Goal: Transaction & Acquisition: Purchase product/service

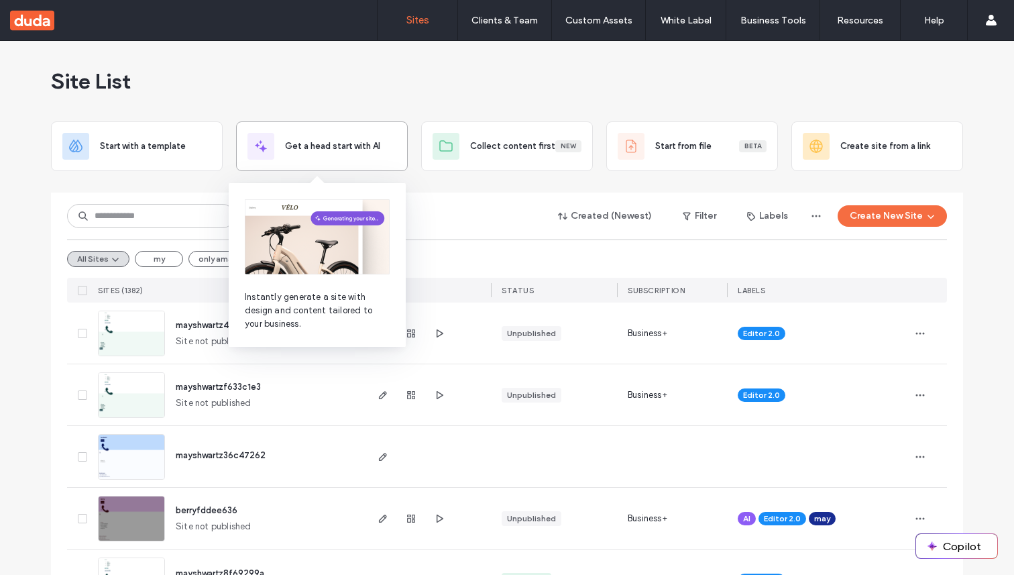
click at [358, 162] on div "Get a head start with AI" at bounding box center [322, 146] width 172 height 50
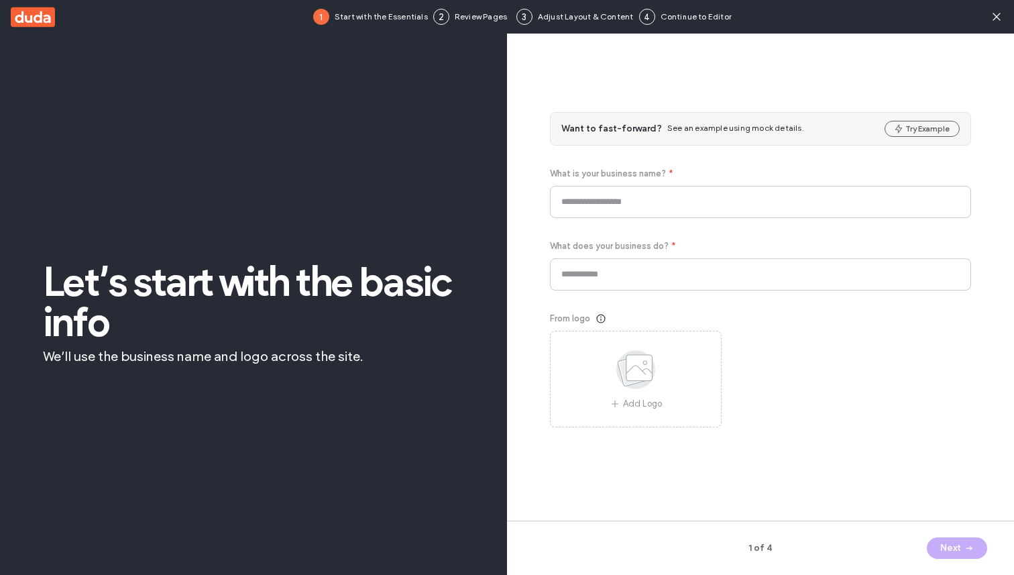
click at [926, 117] on div "Want to fast-forward? See an example using mock details. Try Example" at bounding box center [760, 129] width 420 height 32
click at [926, 119] on div "Want to fast-forward? See an example using mock details. Try Example" at bounding box center [760, 129] width 420 height 32
click at [926, 124] on button "Try Example" at bounding box center [921, 129] width 75 height 16
type input "*******"
type input "**********"
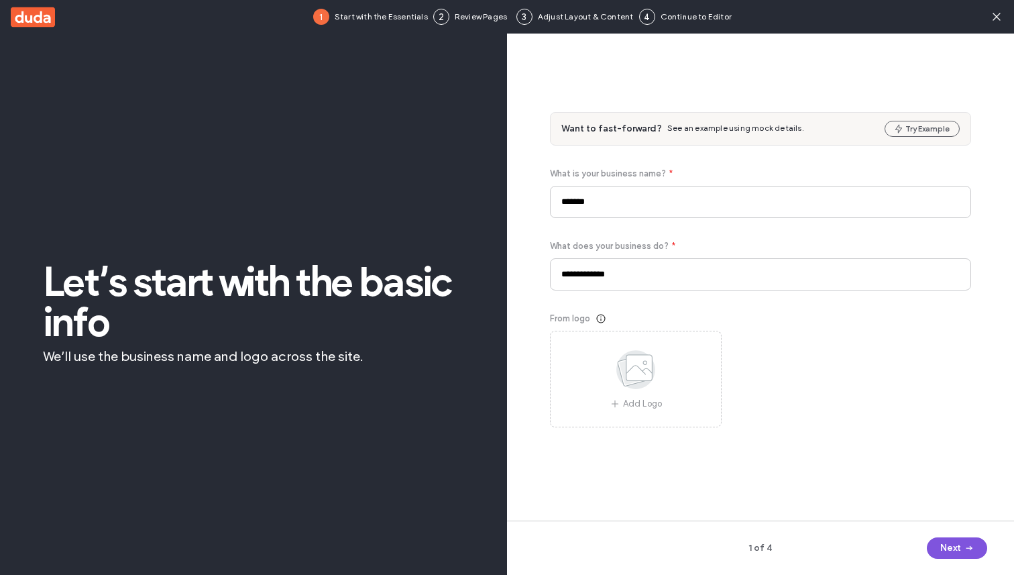
click at [968, 551] on icon "button" at bounding box center [968, 547] width 11 height 11
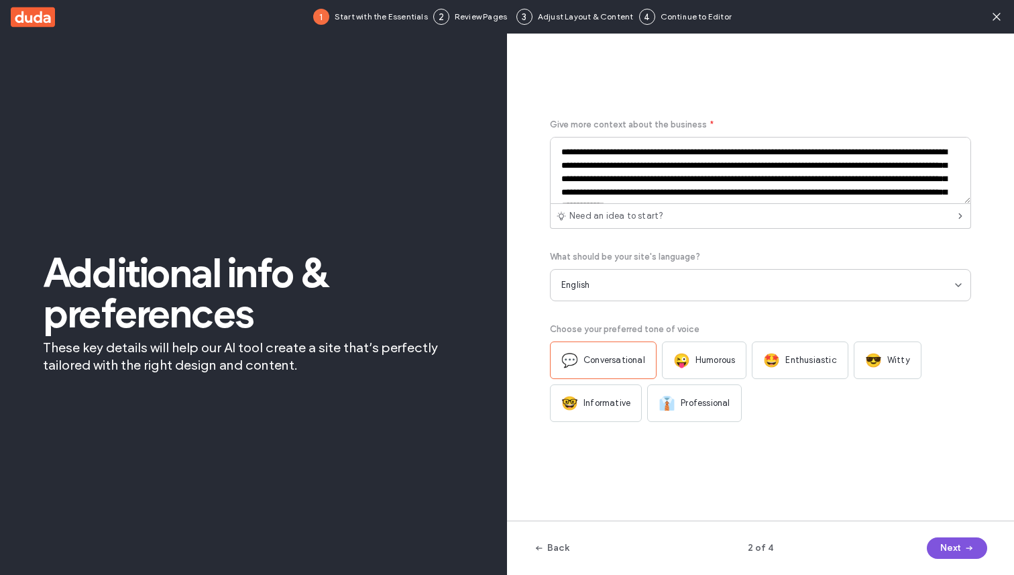
click at [954, 543] on button "Next" at bounding box center [956, 547] width 60 height 21
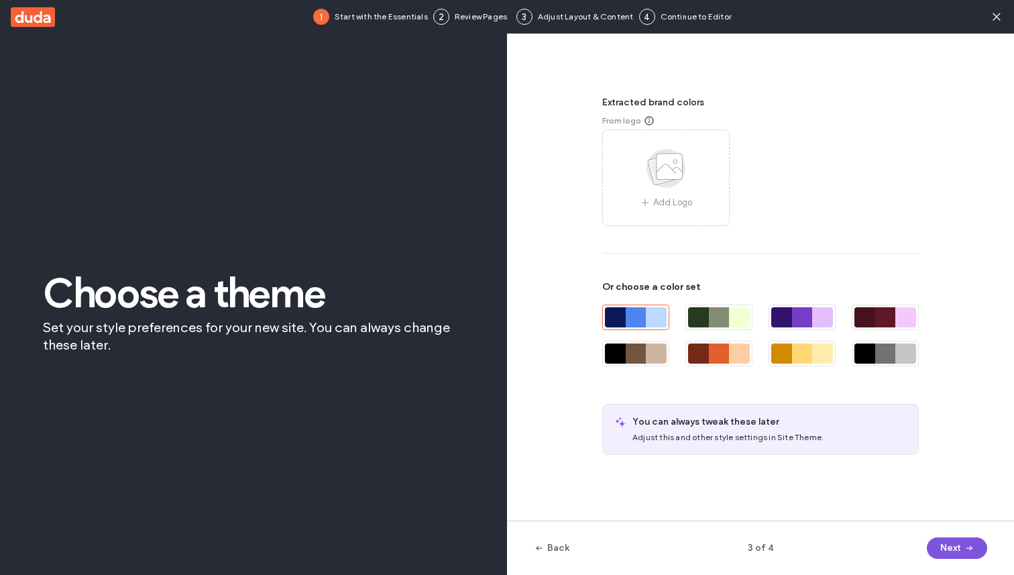
click at [950, 550] on button "Next" at bounding box center [956, 547] width 60 height 21
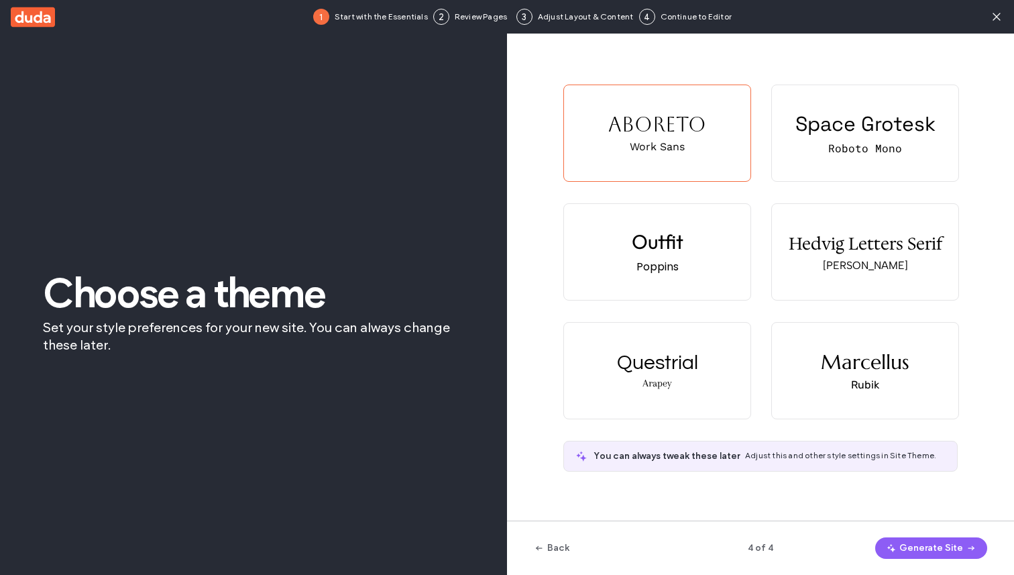
click at [950, 550] on button "Generate Site" at bounding box center [931, 547] width 112 height 21
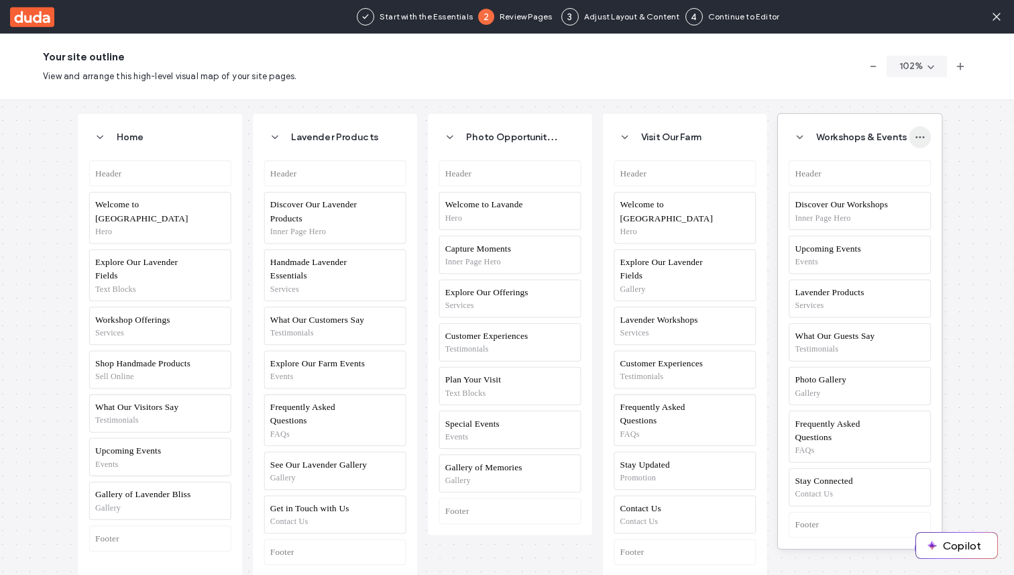
click at [922, 135] on icon "button" at bounding box center [919, 136] width 11 height 11
click at [915, 546] on button "Continue" at bounding box center [953, 547] width 78 height 21
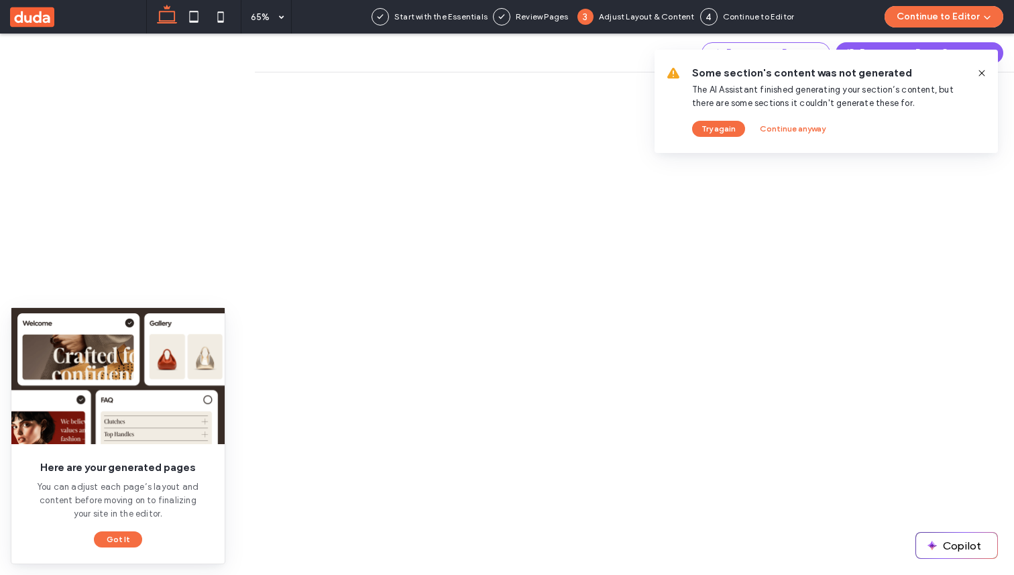
click at [973, 78] on div at bounding box center [975, 73] width 21 height 15
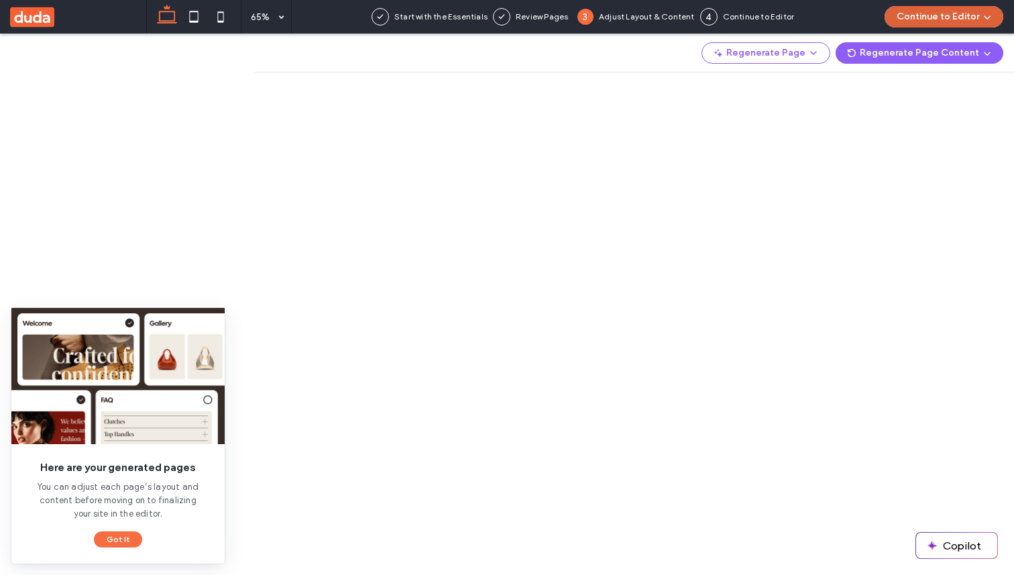
click at [917, 18] on button "Continue to Editor" at bounding box center [943, 16] width 119 height 21
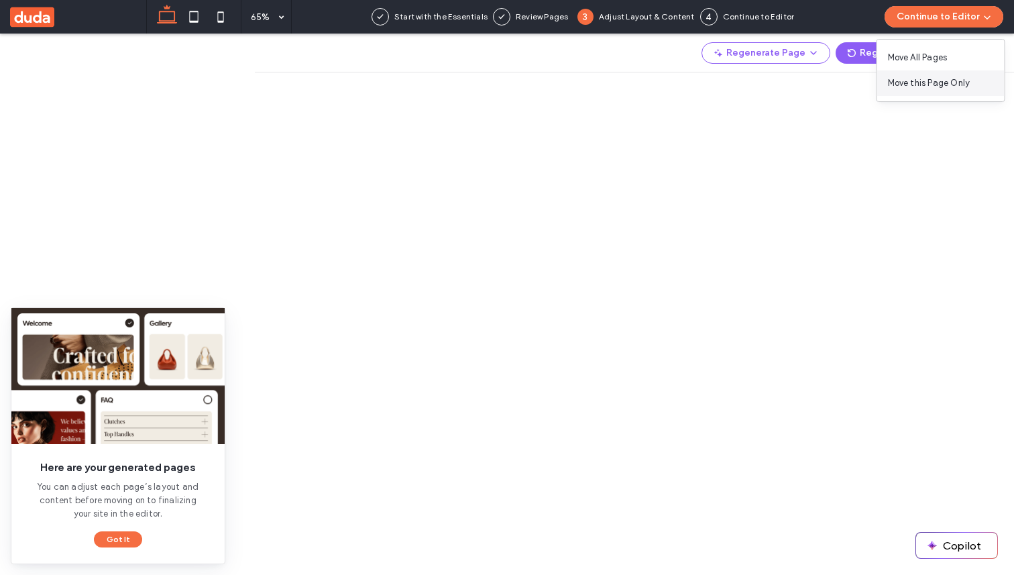
click at [926, 90] on div "Move this Page Only" at bounding box center [940, 82] width 127 height 25
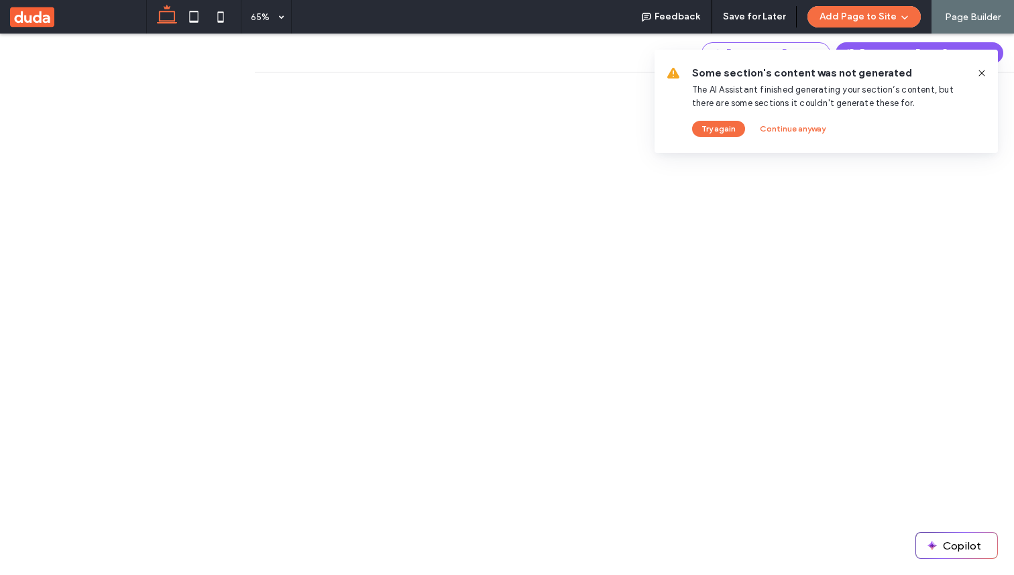
click at [979, 71] on use at bounding box center [981, 73] width 6 height 6
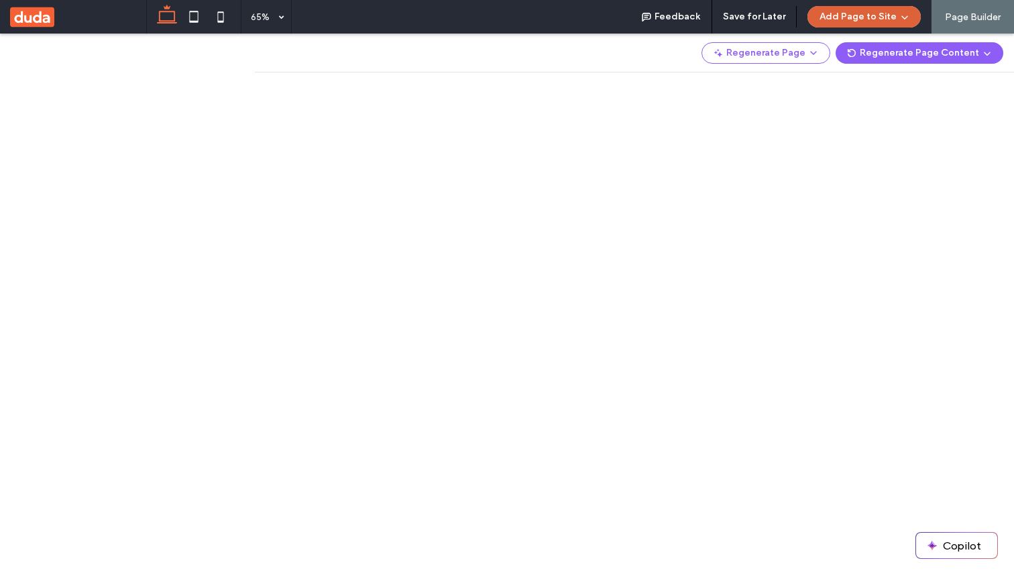
click at [876, 18] on button "Add Page to Site" at bounding box center [863, 16] width 113 height 21
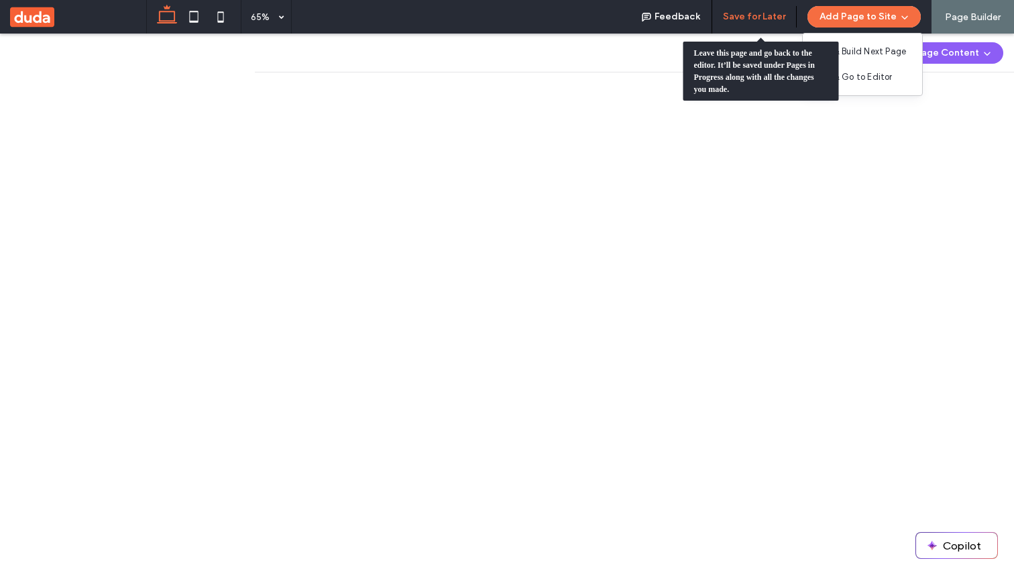
click at [767, 17] on button "Save for Later" at bounding box center [754, 16] width 62 height 21
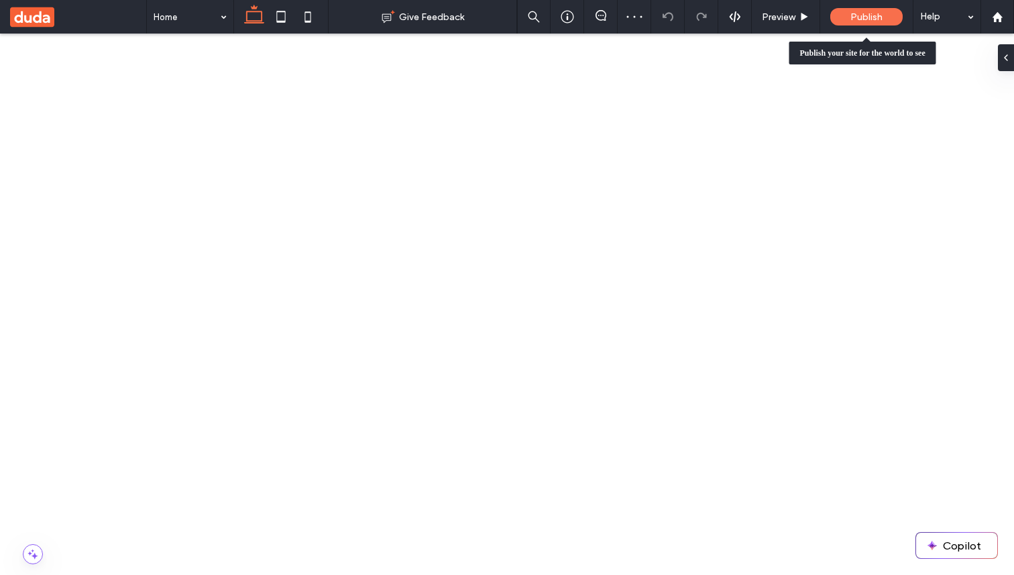
click at [865, 9] on div "Publish" at bounding box center [866, 16] width 72 height 17
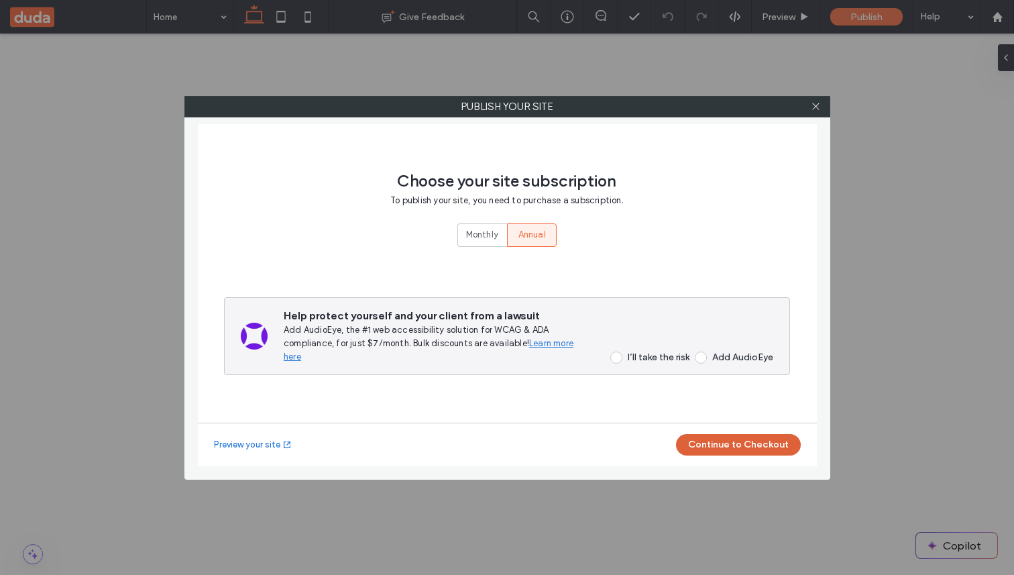
click at [729, 434] on button "Continue to Checkout" at bounding box center [738, 444] width 125 height 21
click at [642, 357] on div "I’ll take the risk" at bounding box center [658, 356] width 62 height 11
click at [717, 438] on button "Continue to Checkout" at bounding box center [738, 444] width 125 height 21
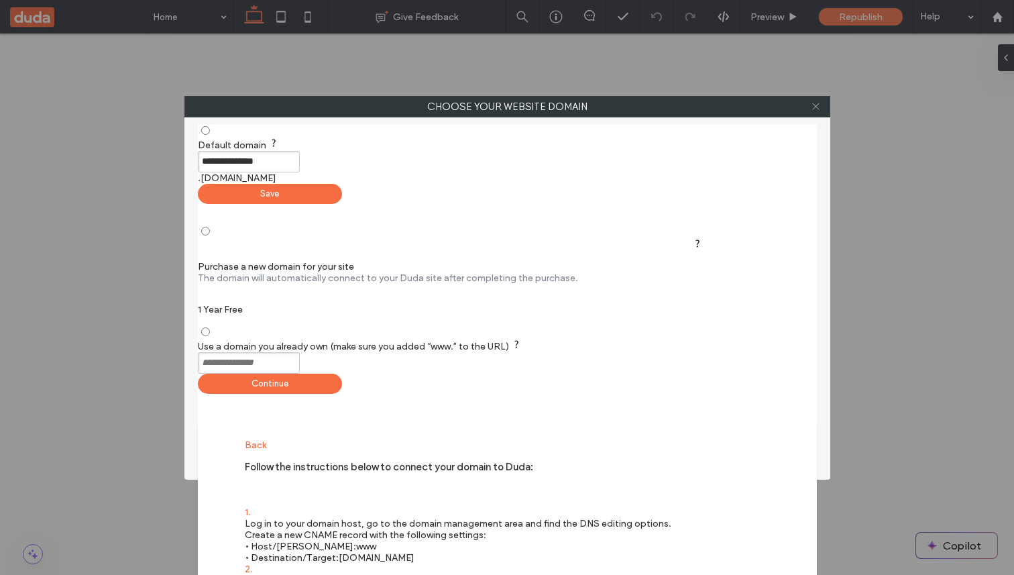
click at [815, 101] on icon at bounding box center [815, 106] width 10 height 10
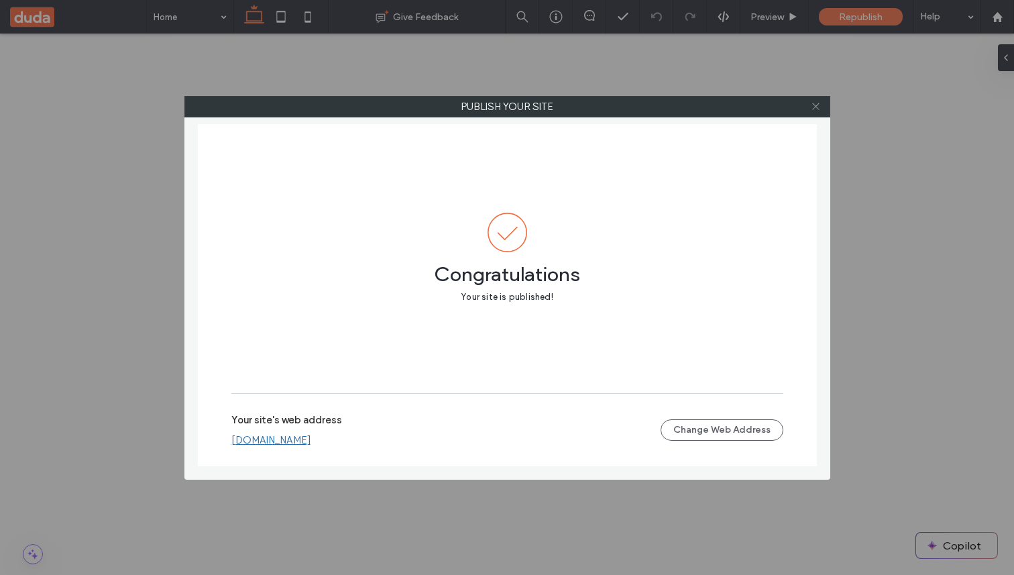
click at [818, 107] on icon at bounding box center [815, 106] width 10 height 10
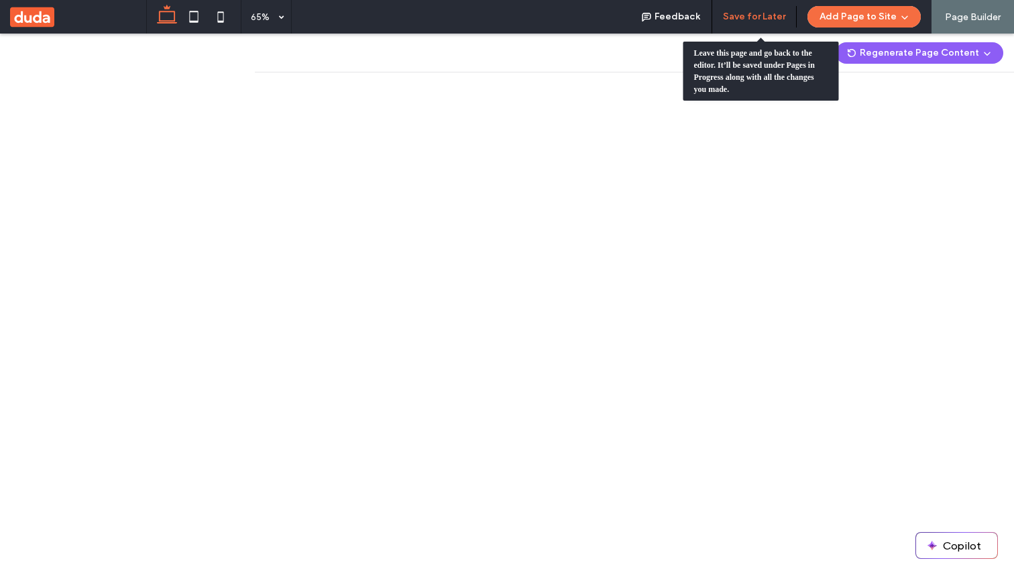
click at [774, 15] on button "Save for Later" at bounding box center [754, 16] width 62 height 21
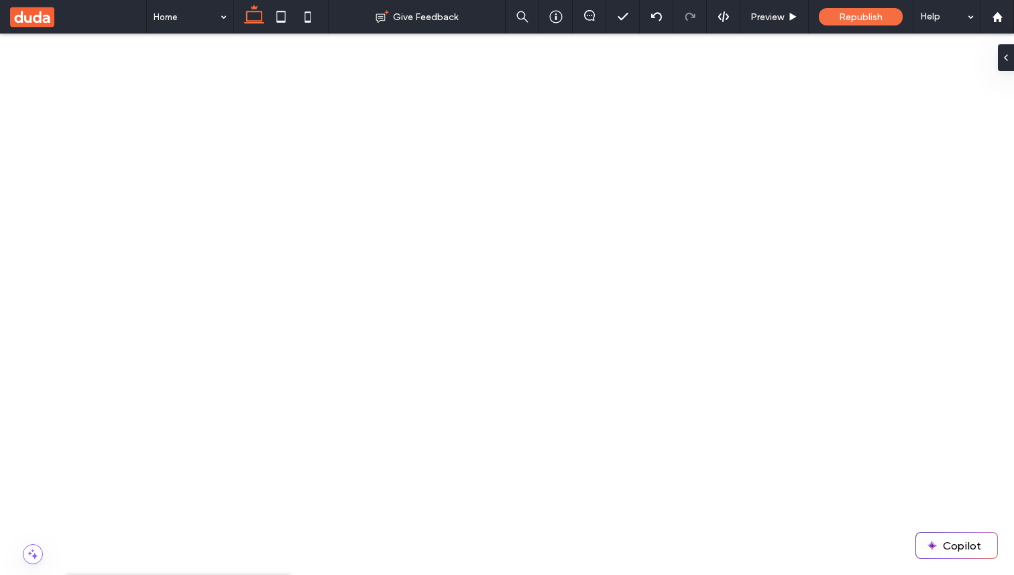
drag, startPoint x: 145, startPoint y: 291, endPoint x: 185, endPoint y: 268, distance: 45.6
click at [837, 12] on div "Republish" at bounding box center [861, 16] width 84 height 17
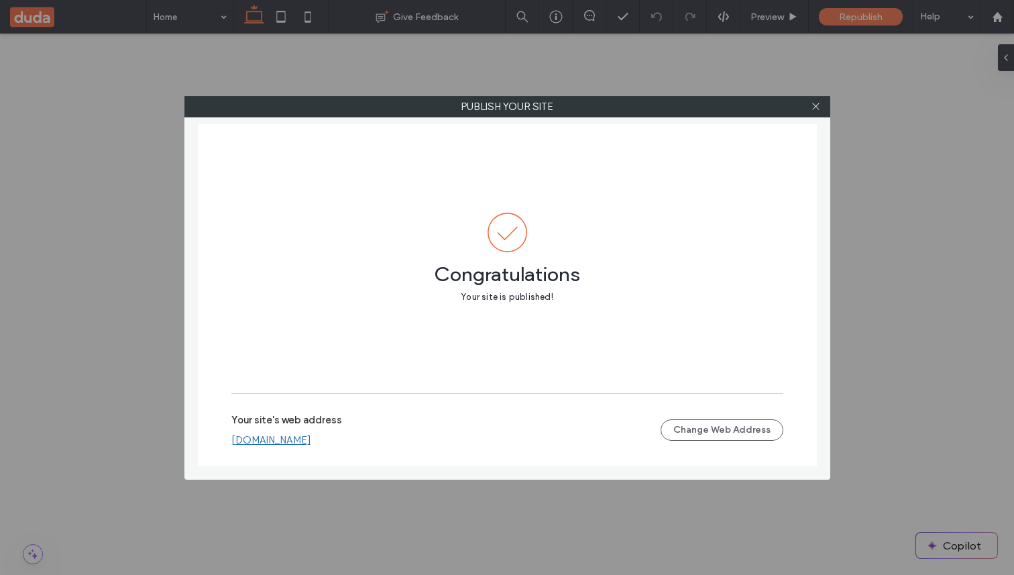
click at [311, 435] on link "[DOMAIN_NAME]" at bounding box center [271, 440] width 80 height 12
click at [815, 110] on icon at bounding box center [815, 106] width 10 height 10
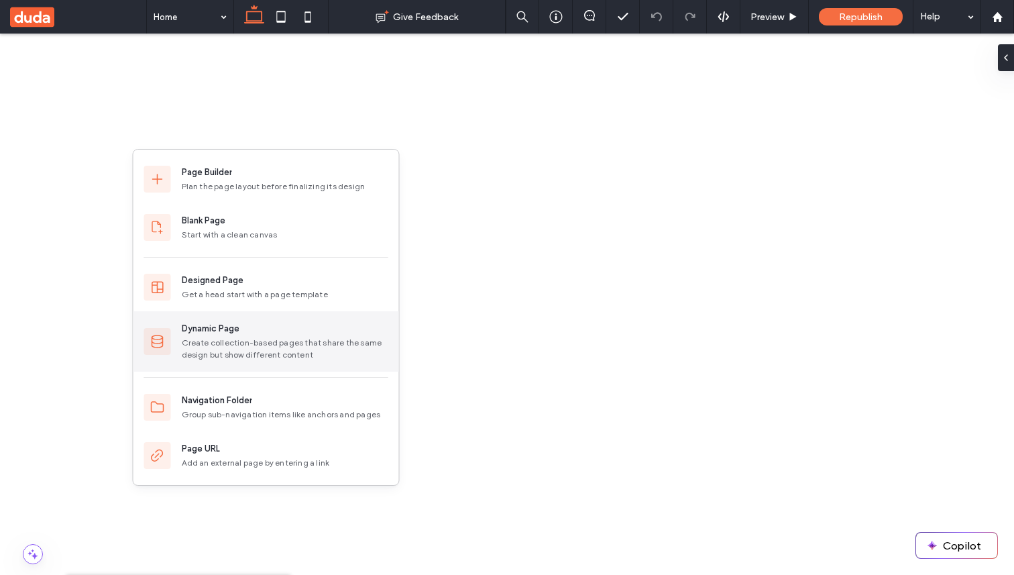
click at [234, 358] on div "Create collection-based pages that share the same design but show different con…" at bounding box center [285, 349] width 206 height 24
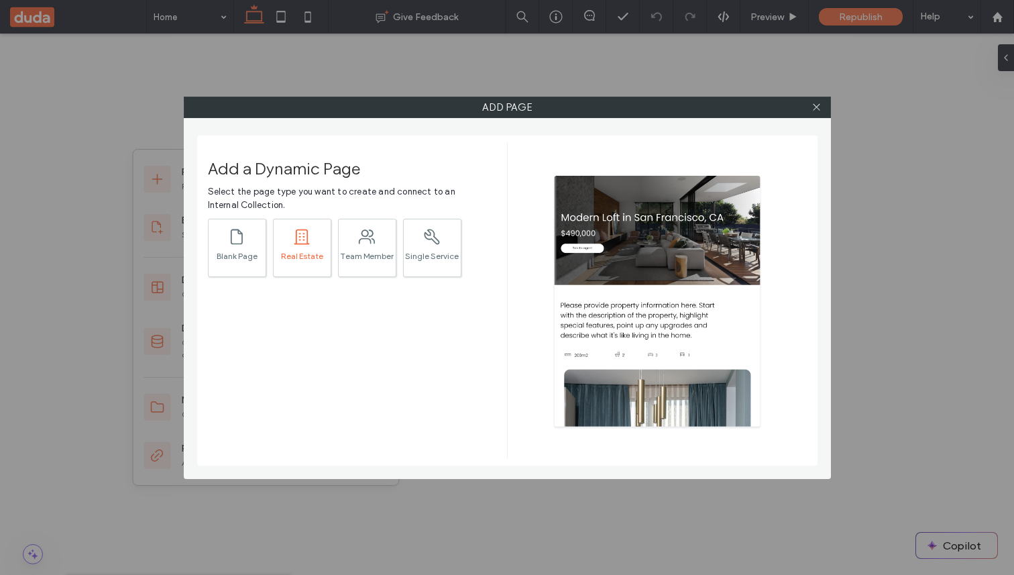
click at [302, 245] on icon ".st0{fill:currentColor;}" at bounding box center [301, 236] width 19 height 19
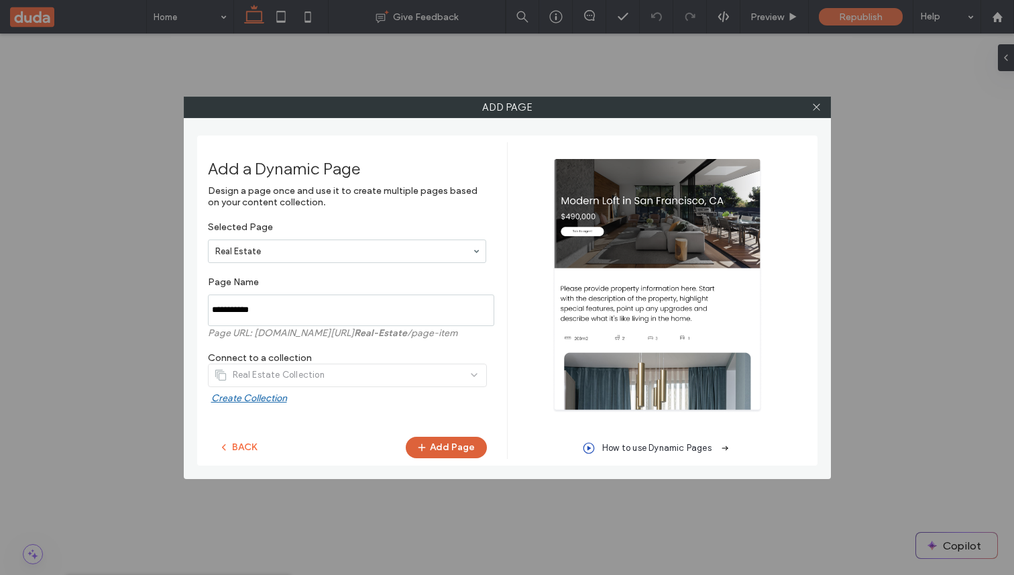
click at [430, 455] on span "button" at bounding box center [422, 447] width 13 height 20
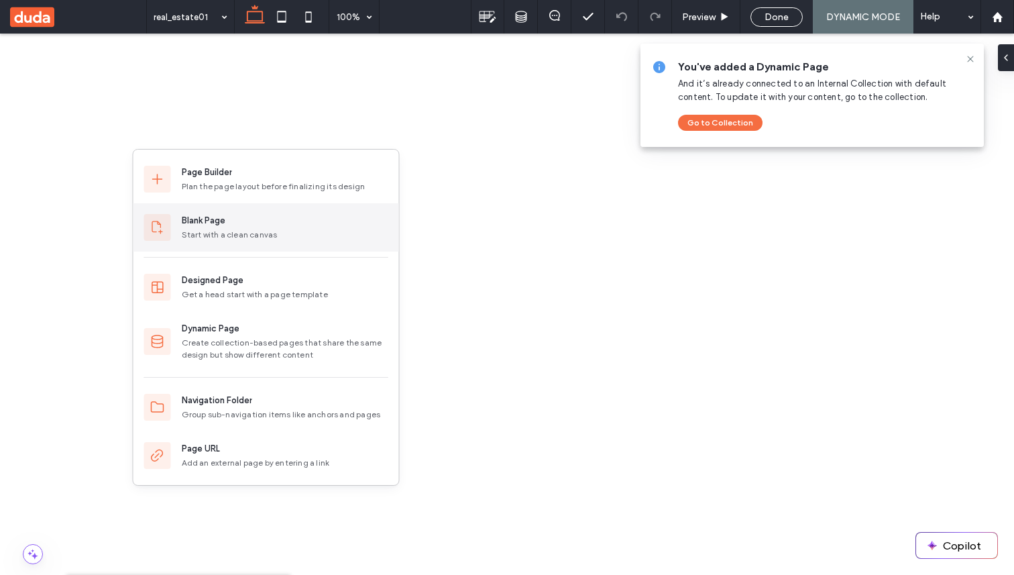
click at [218, 237] on div "Start with a clean canvas" at bounding box center [285, 235] width 206 height 12
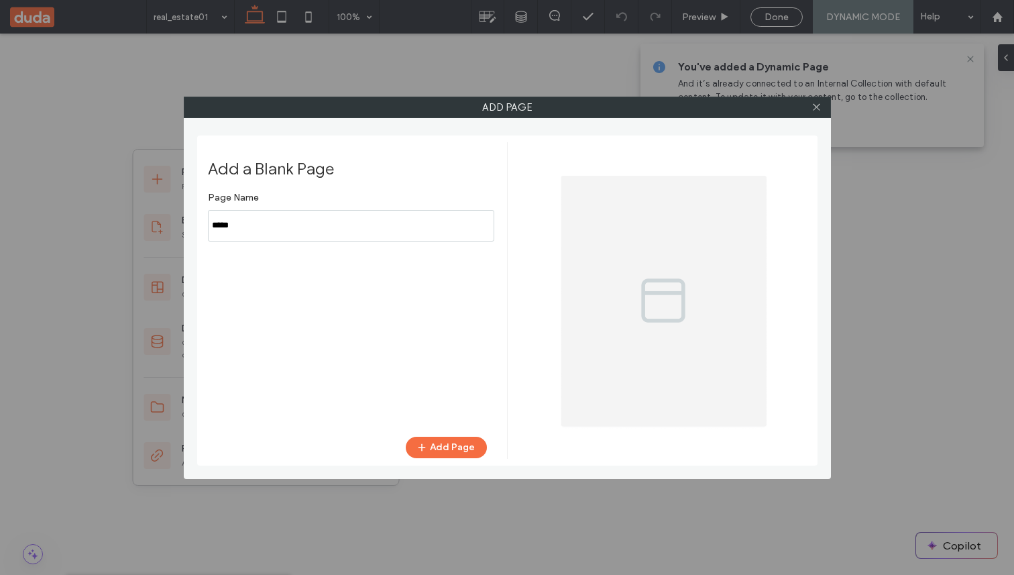
click at [357, 225] on input "notEmpty" at bounding box center [351, 226] width 286 height 32
type input "*"
type input "*******"
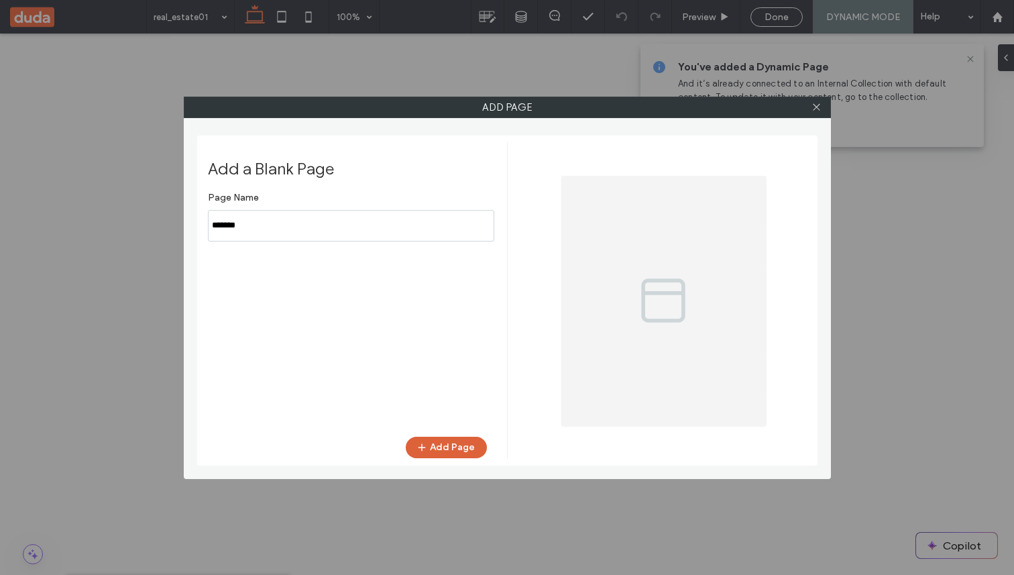
click at [441, 446] on button "Add Page" at bounding box center [446, 446] width 81 height 21
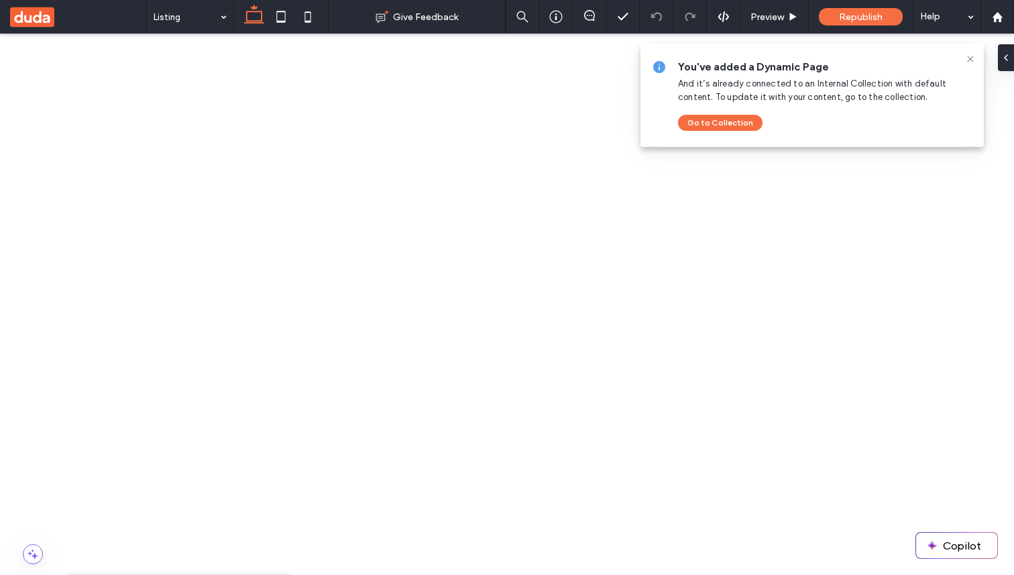
drag, startPoint x: 168, startPoint y: 367, endPoint x: 176, endPoint y: 328, distance: 39.6
drag, startPoint x: 158, startPoint y: 368, endPoint x: 196, endPoint y: 345, distance: 43.9
click at [967, 60] on use at bounding box center [970, 59] width 6 height 6
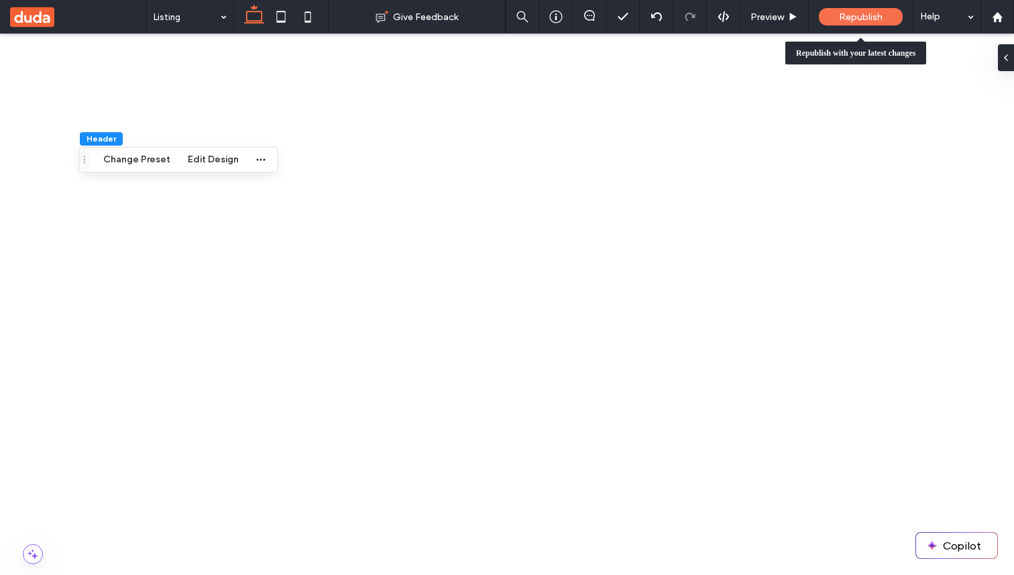
click at [878, 7] on div "Republish" at bounding box center [861, 17] width 84 height 34
click at [852, 19] on span "Republish" at bounding box center [861, 16] width 44 height 11
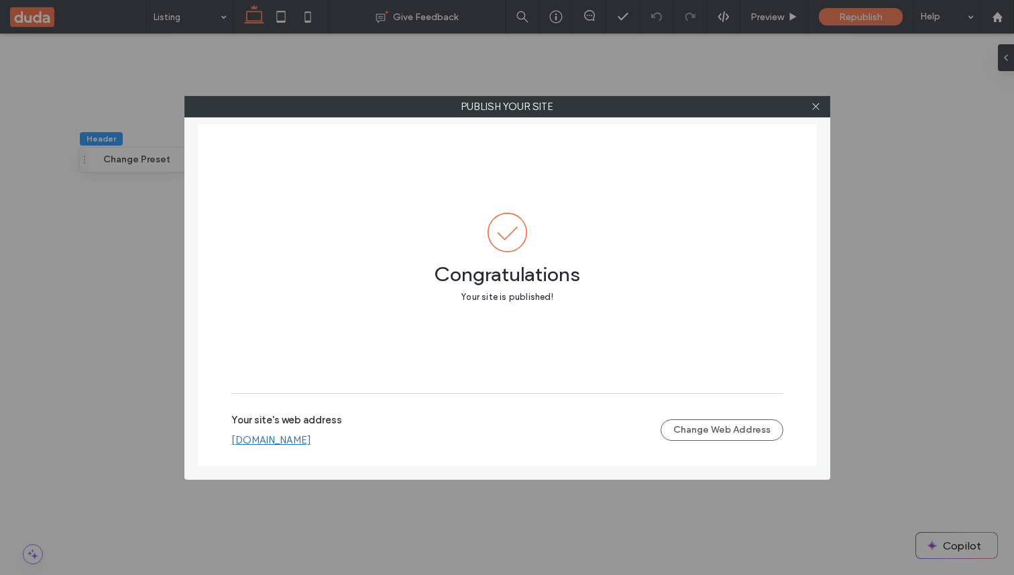
click at [821, 105] on div at bounding box center [816, 107] width 20 height 20
click at [815, 107] on icon at bounding box center [815, 106] width 10 height 10
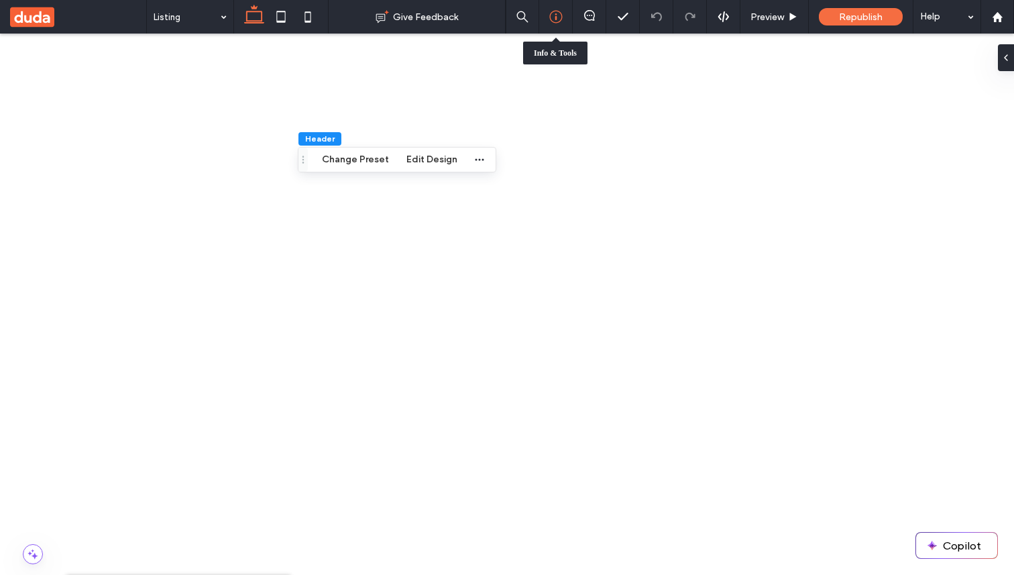
click at [555, 20] on icon at bounding box center [555, 16] width 13 height 13
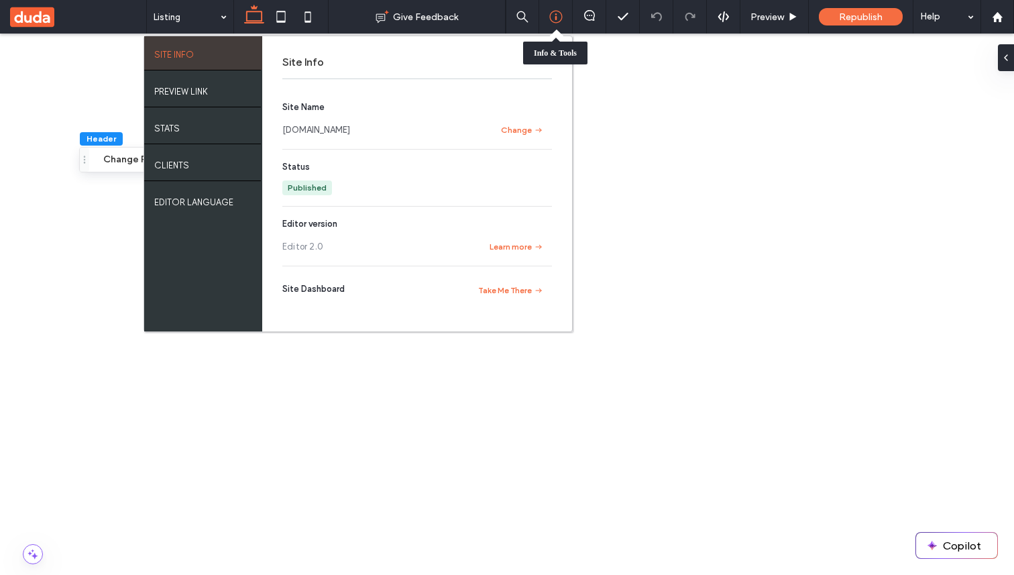
click at [350, 133] on link "lavande5f259450.multiscreen.d1test.biz" at bounding box center [316, 129] width 68 height 13
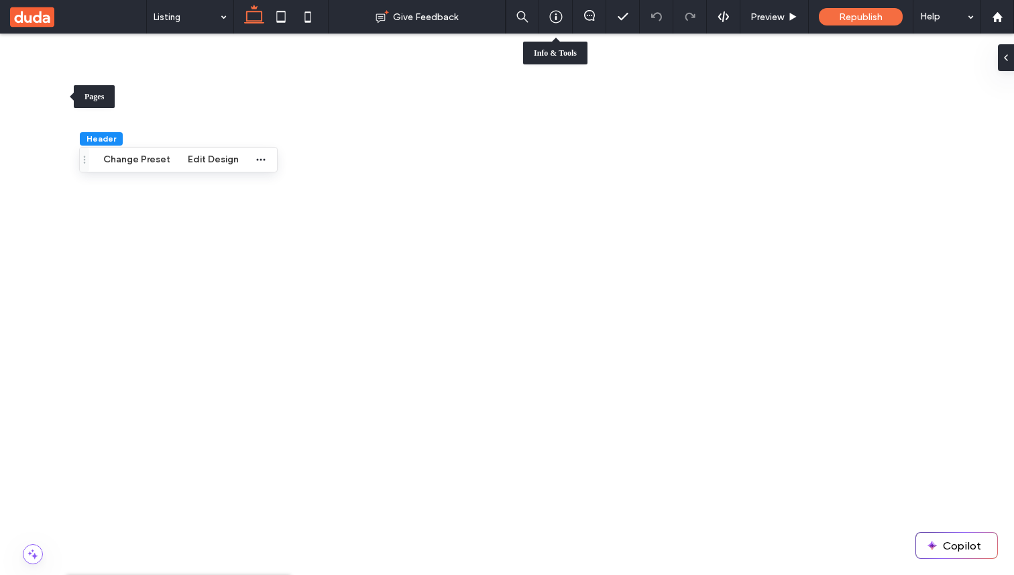
drag, startPoint x: 31, startPoint y: 99, endPoint x: 37, endPoint y: 115, distance: 16.6
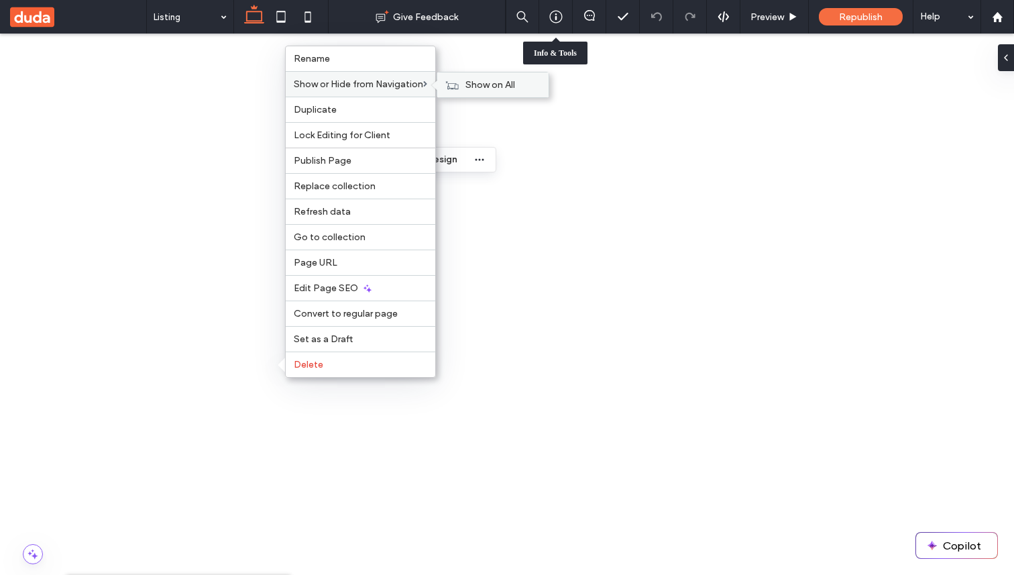
click at [485, 83] on span "Show on All" at bounding box center [490, 84] width 50 height 11
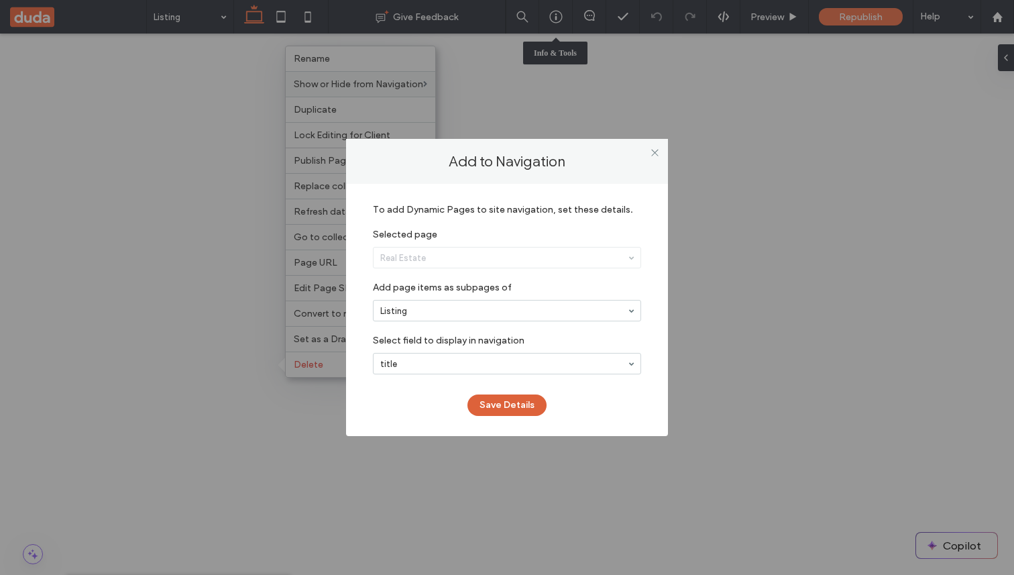
click at [486, 410] on button "Save Details" at bounding box center [506, 404] width 79 height 21
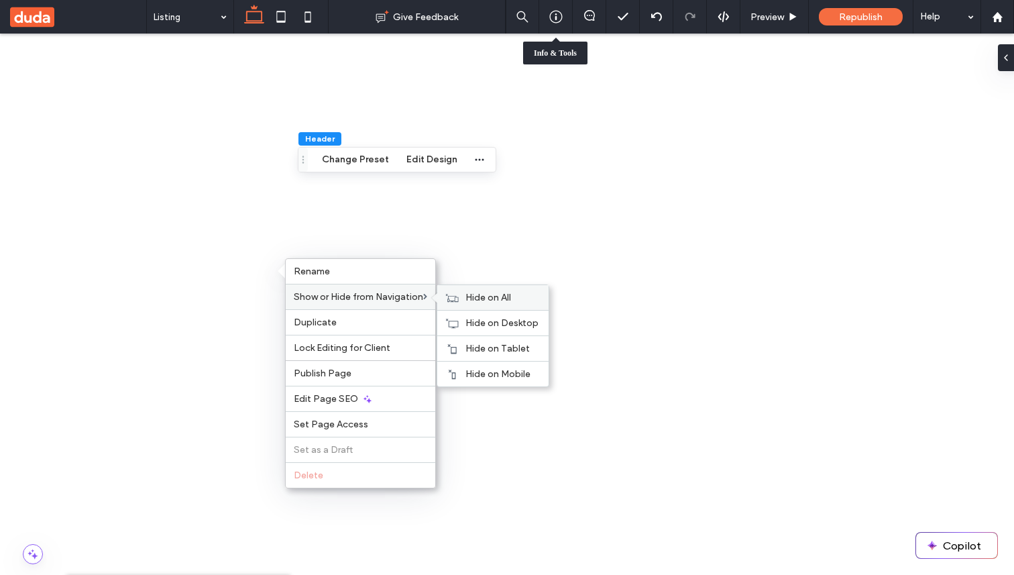
click at [479, 297] on span "Hide on All" at bounding box center [488, 297] width 46 height 11
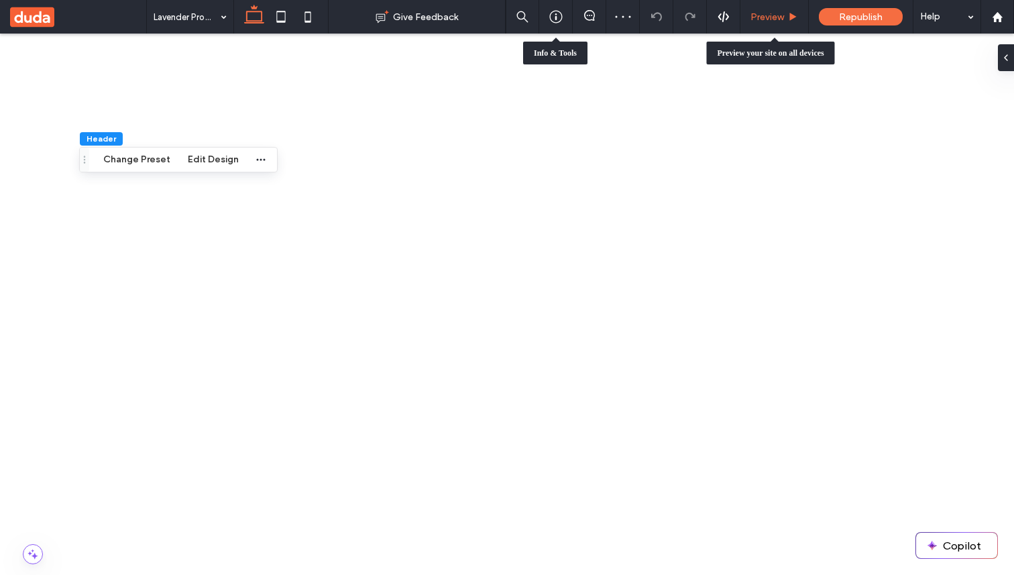
click at [775, 15] on span "Preview" at bounding box center [767, 16] width 34 height 11
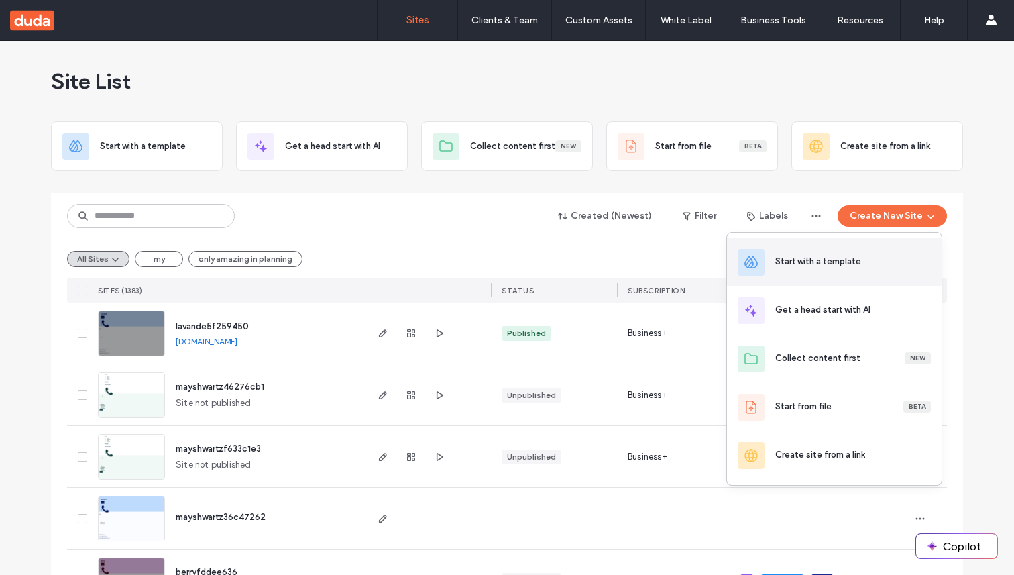
click at [863, 270] on div "Start with a template" at bounding box center [834, 262] width 215 height 48
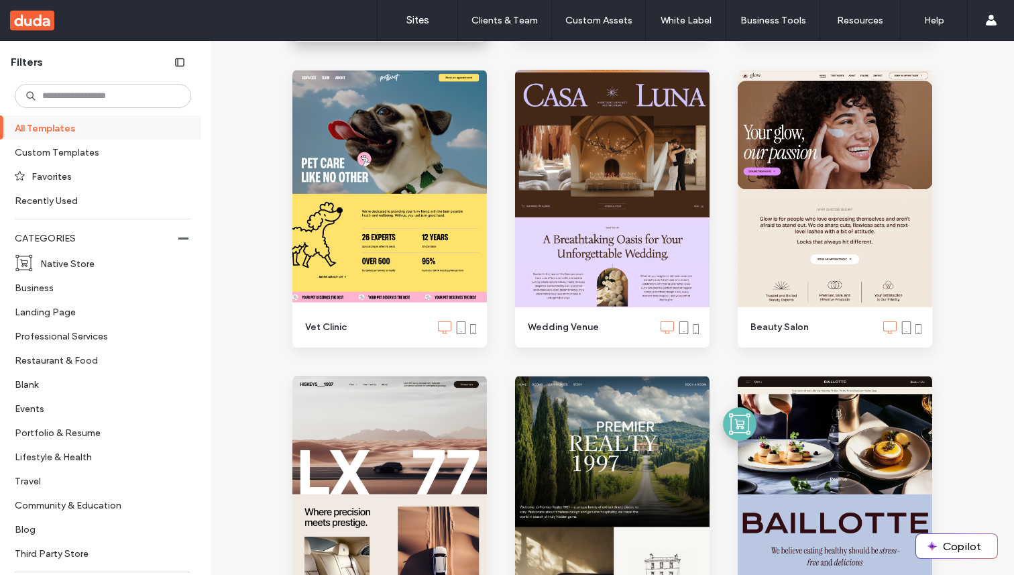
scroll to position [1724, 0]
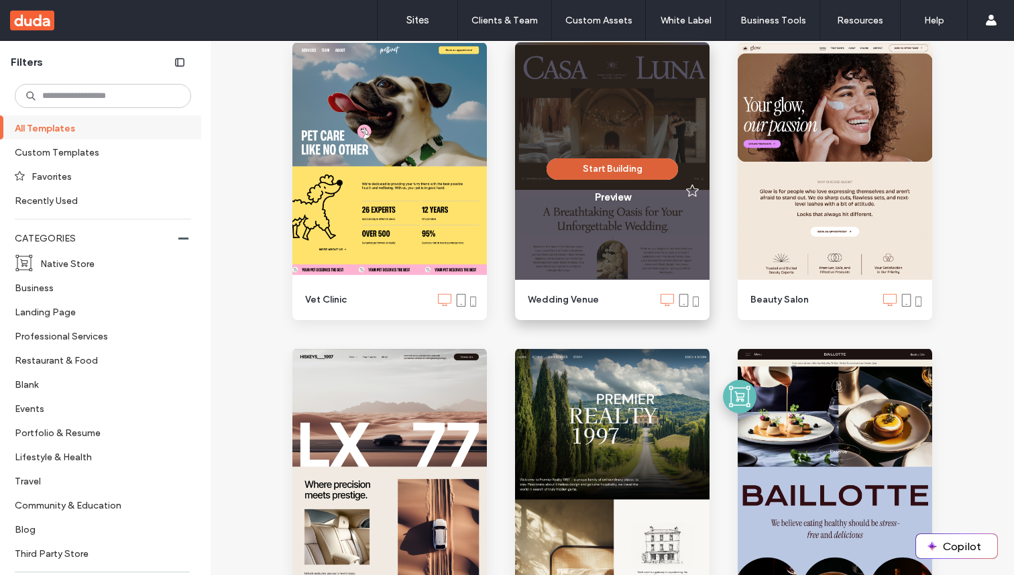
click at [596, 164] on button "Start Building" at bounding box center [611, 168] width 131 height 21
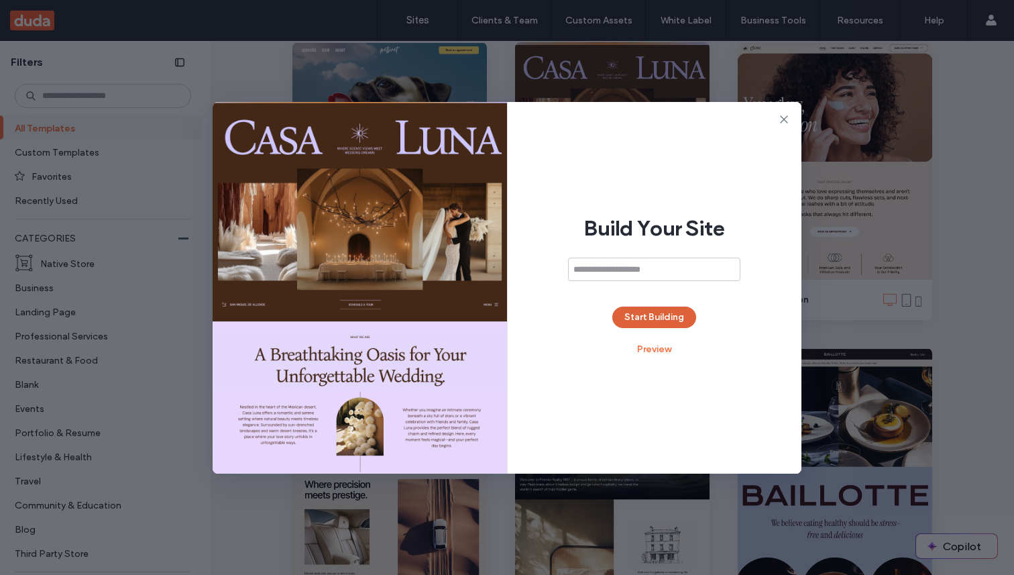
click at [658, 314] on button "Start Building" at bounding box center [654, 316] width 84 height 21
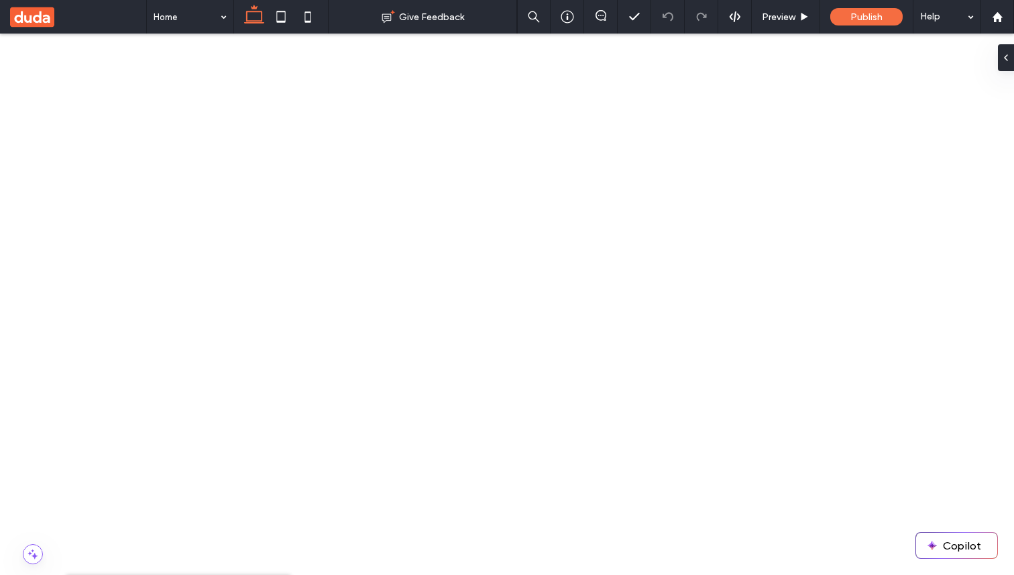
drag, startPoint x: 1005, startPoint y: 45, endPoint x: 870, endPoint y: 55, distance: 135.1
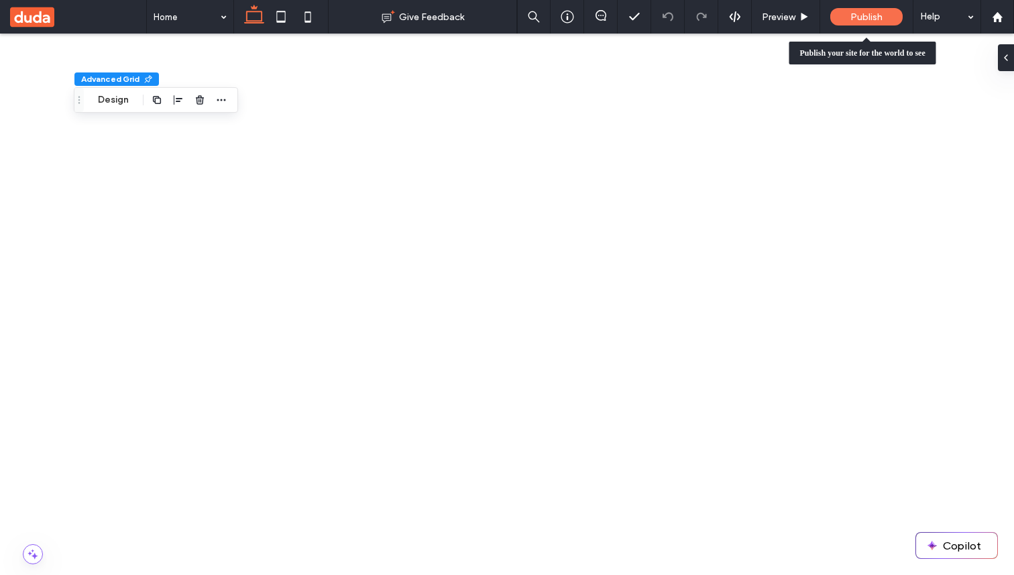
click at [866, 19] on span "Publish" at bounding box center [866, 16] width 32 height 11
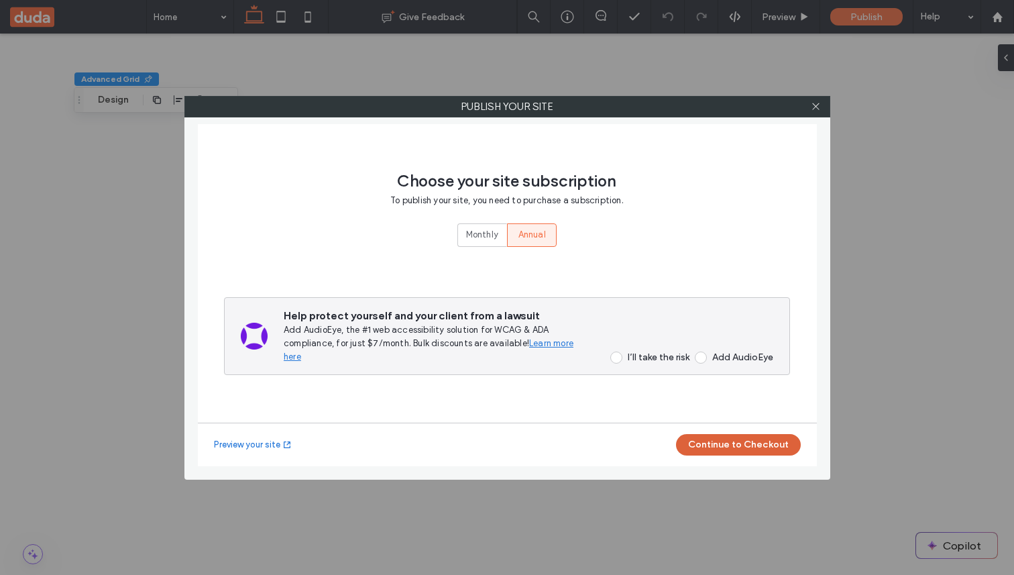
click at [703, 448] on button "Continue to Checkout" at bounding box center [738, 444] width 125 height 21
click at [668, 361] on div "I’ll take the risk" at bounding box center [658, 356] width 62 height 11
click at [694, 468] on div "Choose your site subscription To publish your site, you need to purchase a subs…" at bounding box center [507, 298] width 619 height 349
click at [704, 452] on button "Continue to Checkout" at bounding box center [738, 444] width 125 height 21
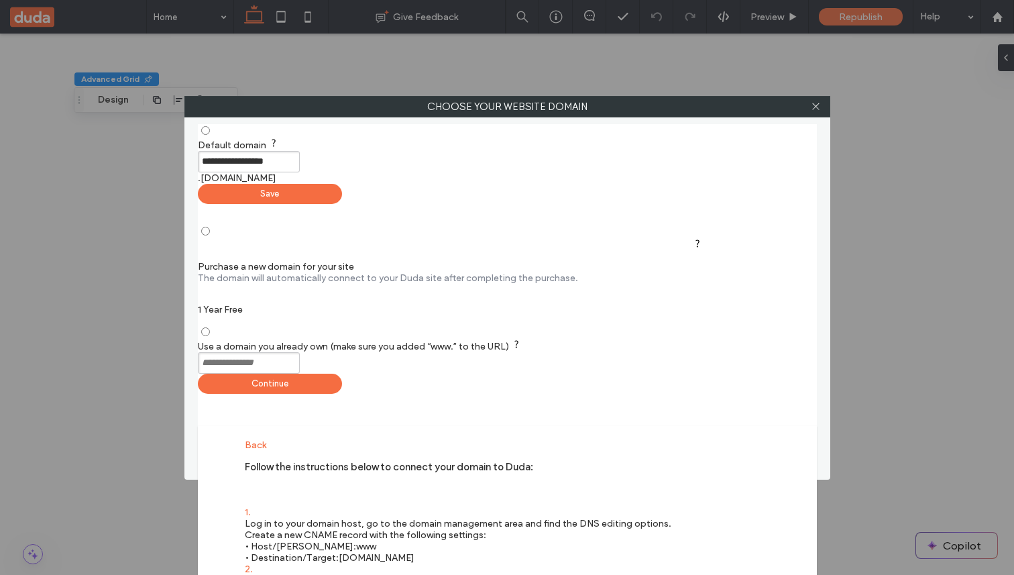
click at [808, 105] on div at bounding box center [816, 107] width 20 height 20
click at [816, 109] on icon at bounding box center [815, 106] width 10 height 10
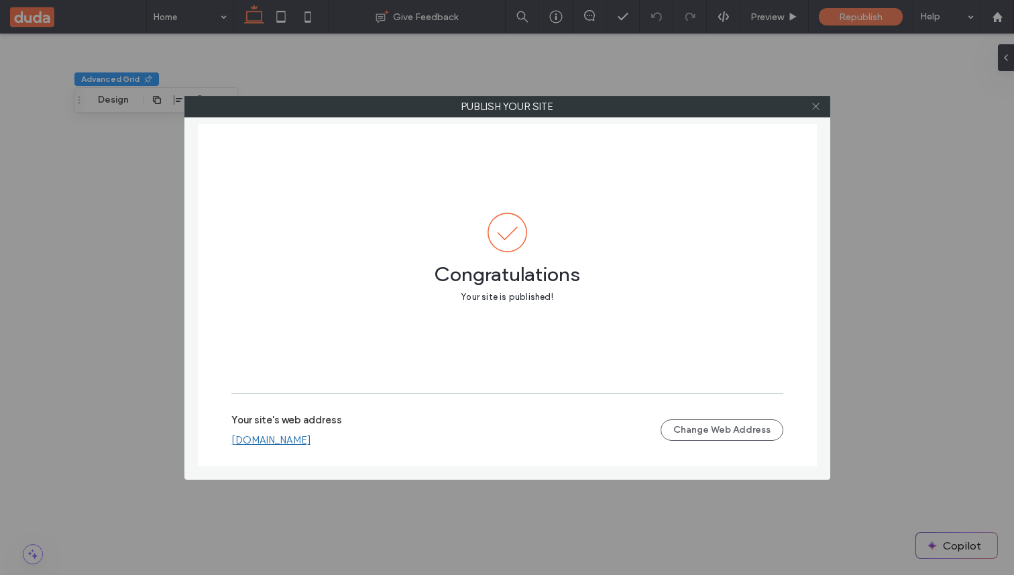
click at [817, 105] on use at bounding box center [815, 106] width 7 height 7
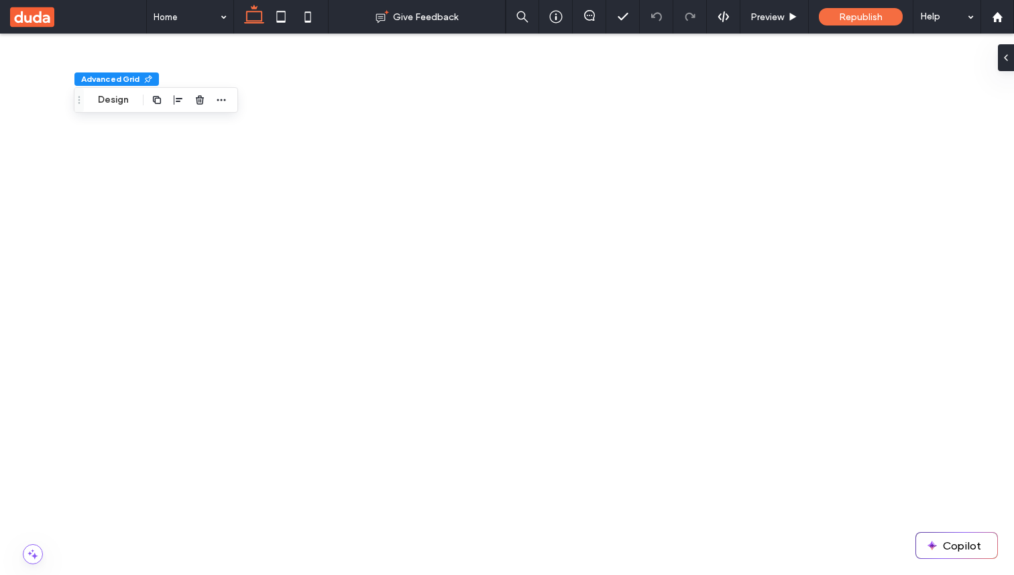
scroll to position [343, 0]
